Goal: Task Accomplishment & Management: Manage account settings

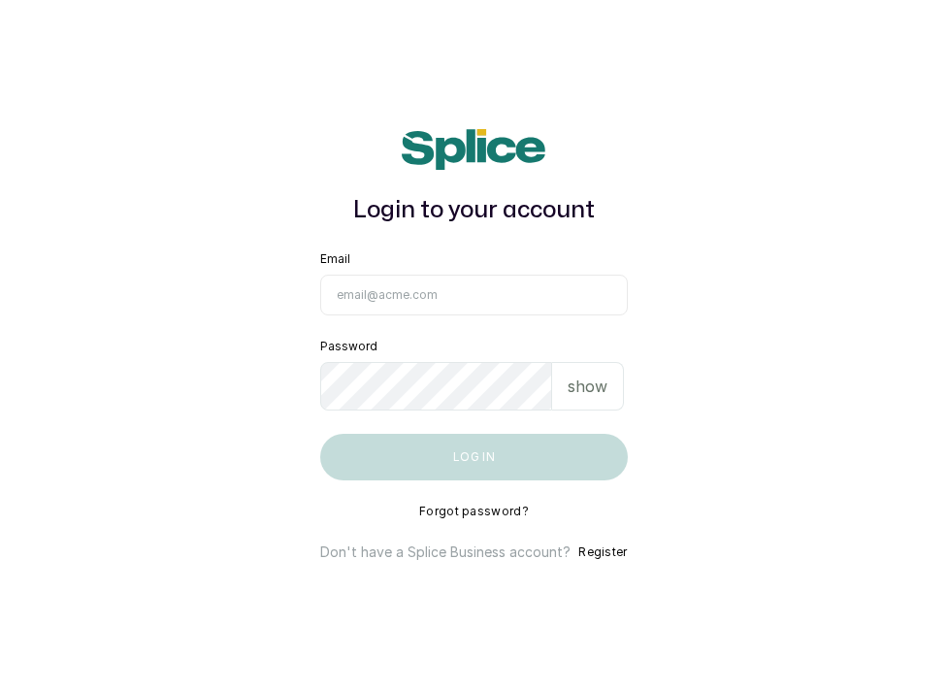
type input "skincarefeelgood@gmail.com"
click at [520, 461] on button "Log in" at bounding box center [473, 457] width 307 height 47
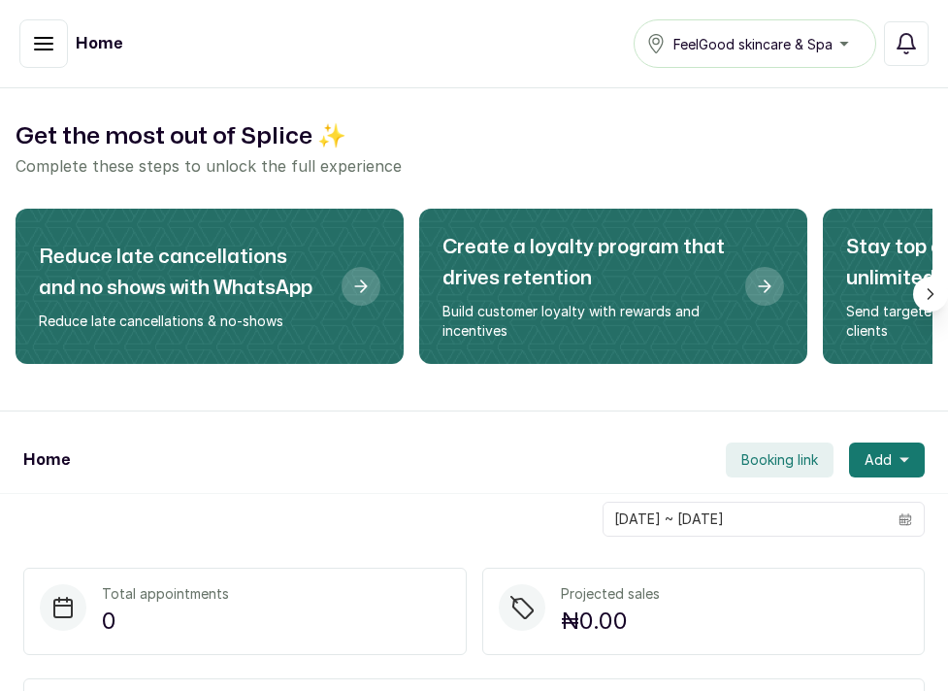
click at [944, 292] on button "Scroll right" at bounding box center [930, 294] width 35 height 35
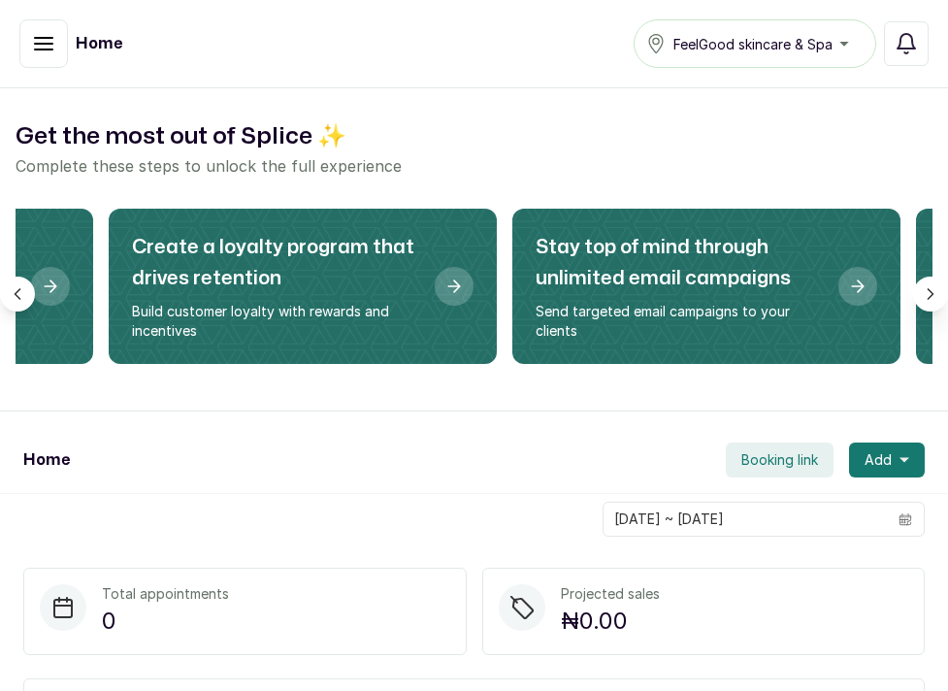
click at [946, 296] on button "Scroll right" at bounding box center [930, 294] width 35 height 35
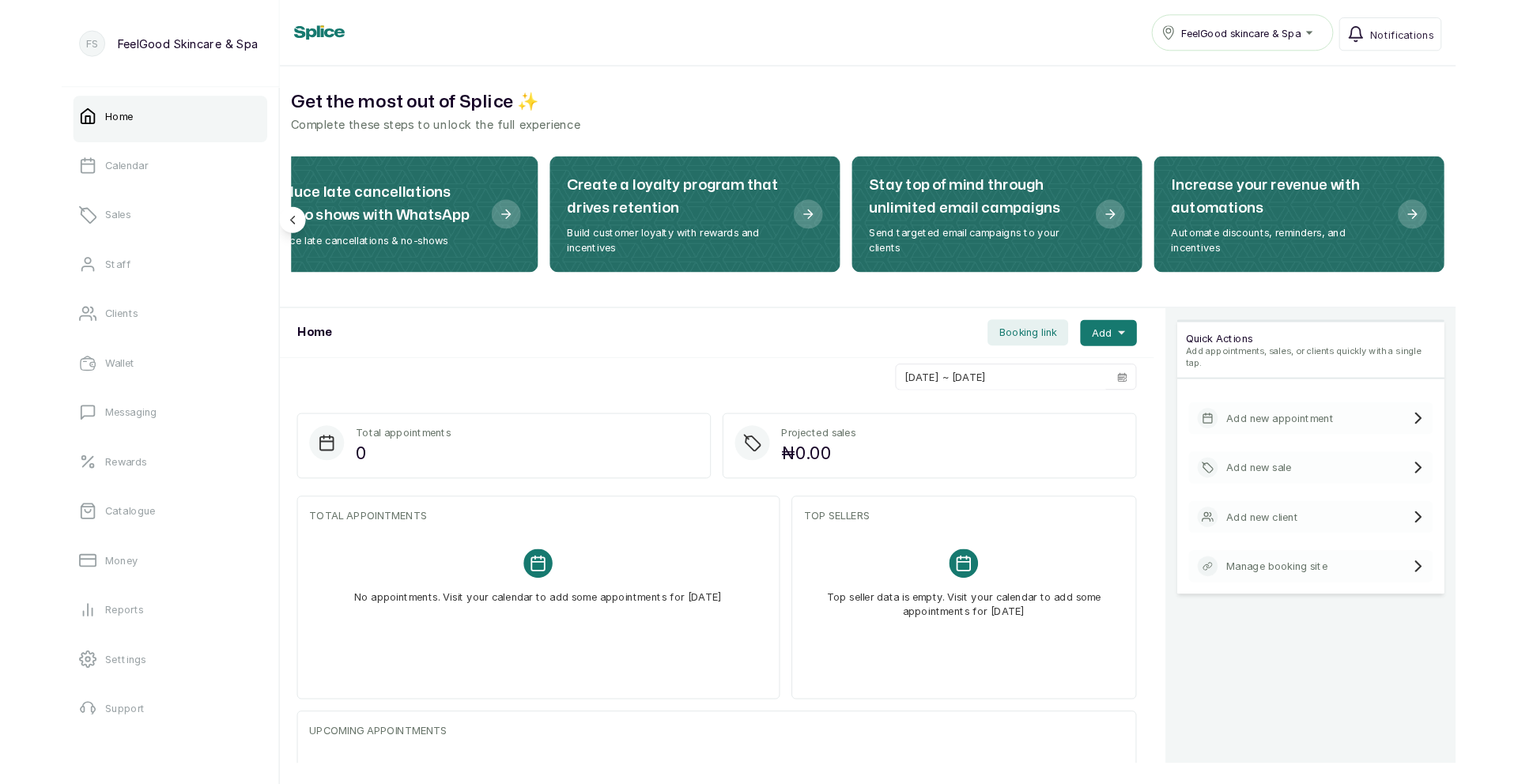
scroll to position [0, 47]
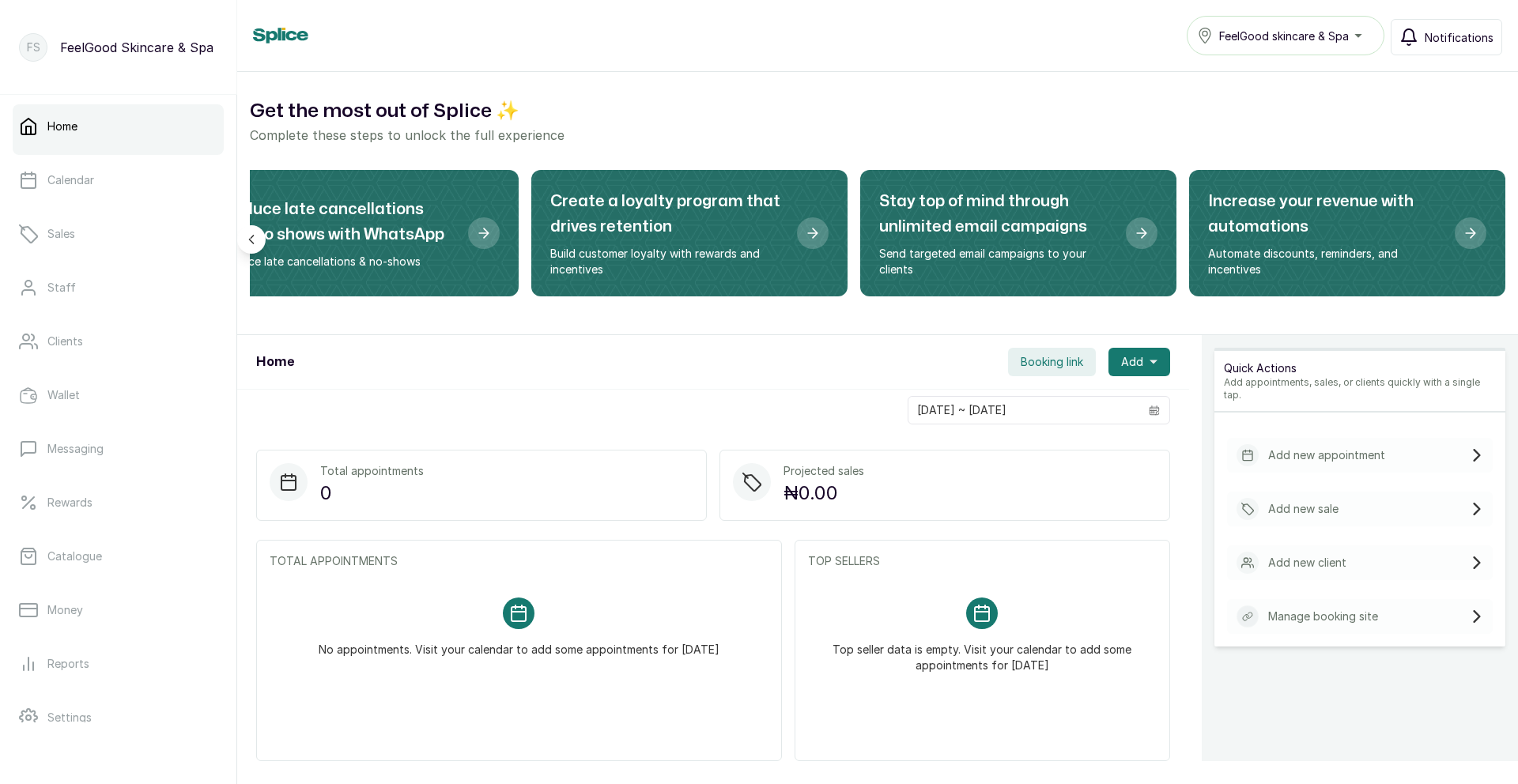
click at [771, 39] on span "Notifications" at bounding box center [1459, 37] width 68 height 16
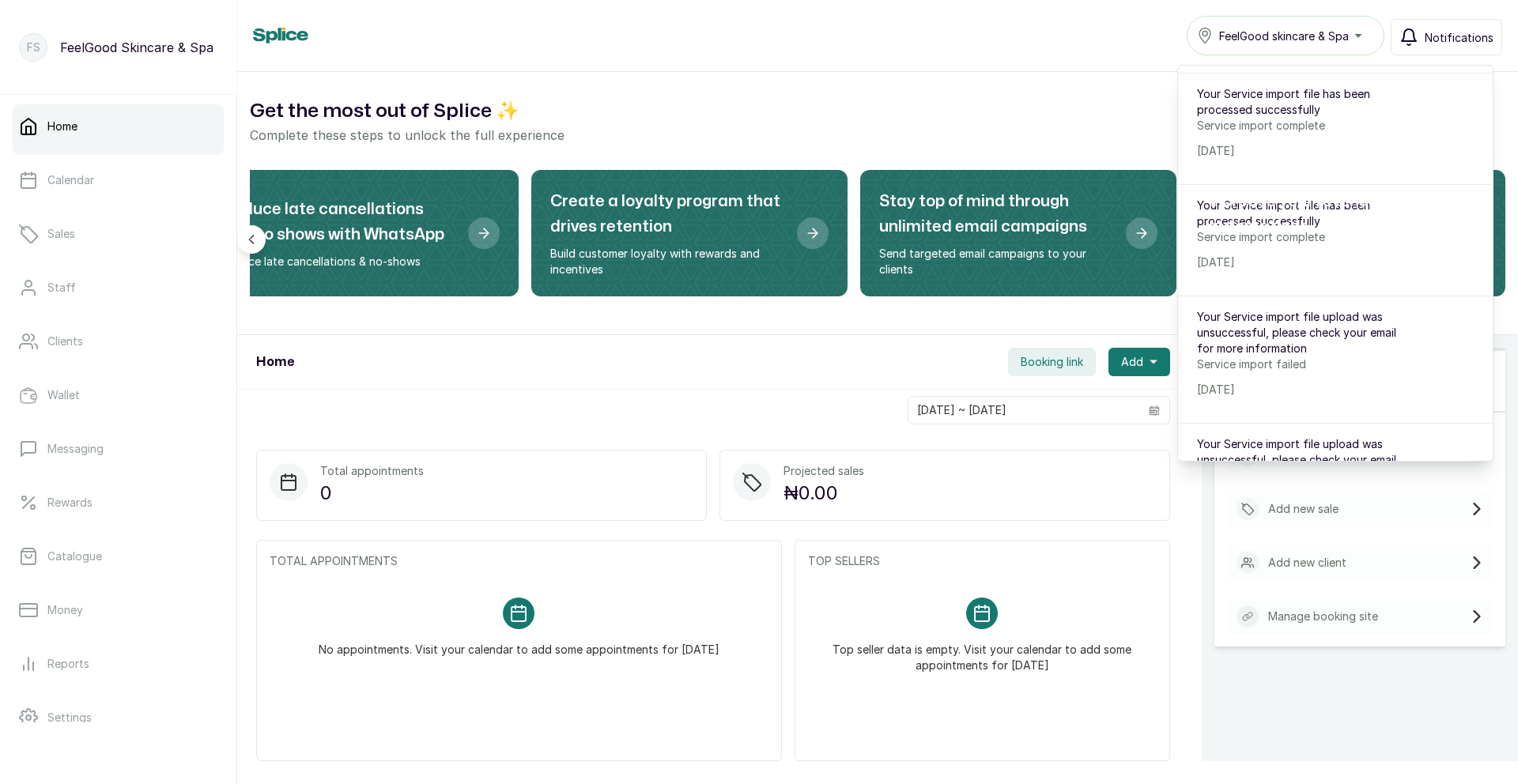
scroll to position [376, 0]
